Goal: Register for event/course

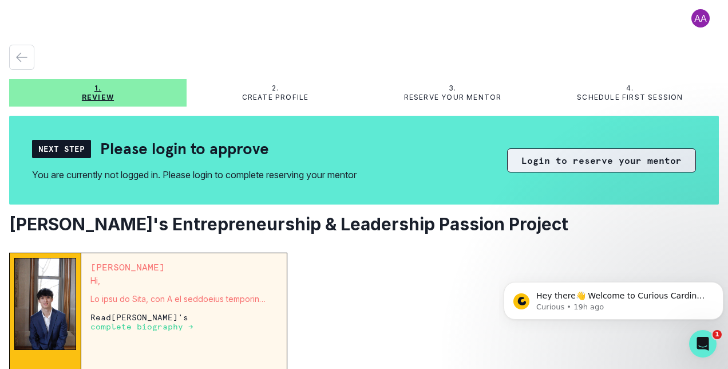
click at [585, 154] on button "Login to reserve your mentor" at bounding box center [601, 160] width 189 height 24
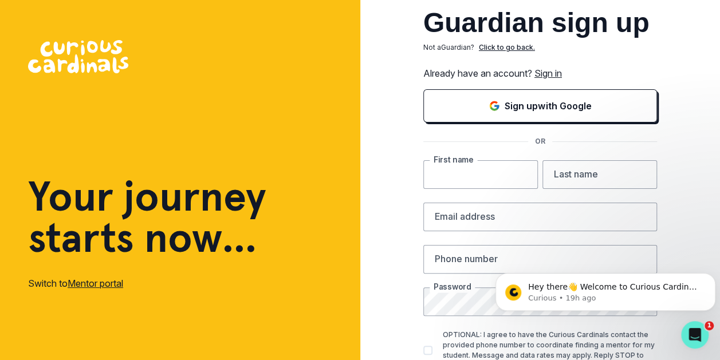
click at [486, 183] on input "text" at bounding box center [480, 174] width 115 height 29
type input "[PERSON_NAME]"
type input "Kora"
type input "[EMAIL_ADDRESS][DOMAIN_NAME]"
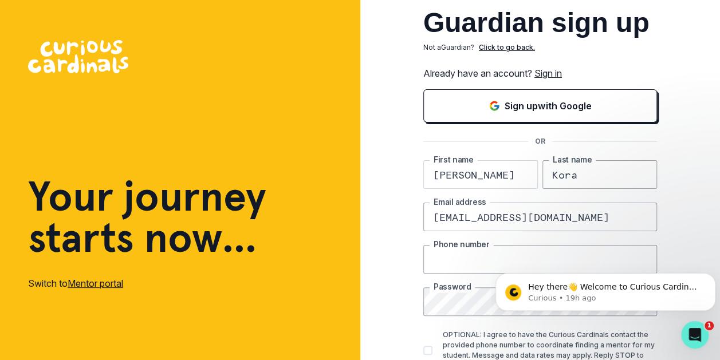
type input "4085078088"
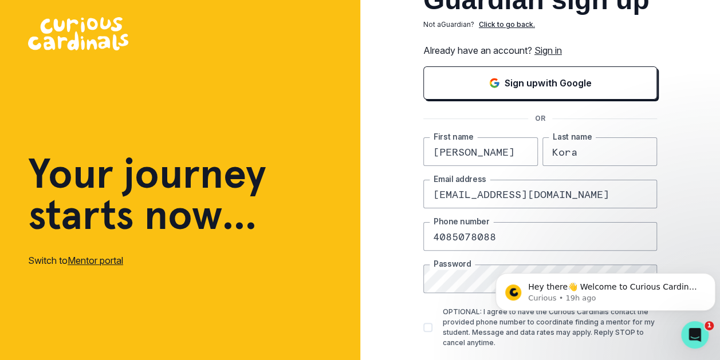
scroll to position [84, 0]
